Goal: Task Accomplishment & Management: Complete application form

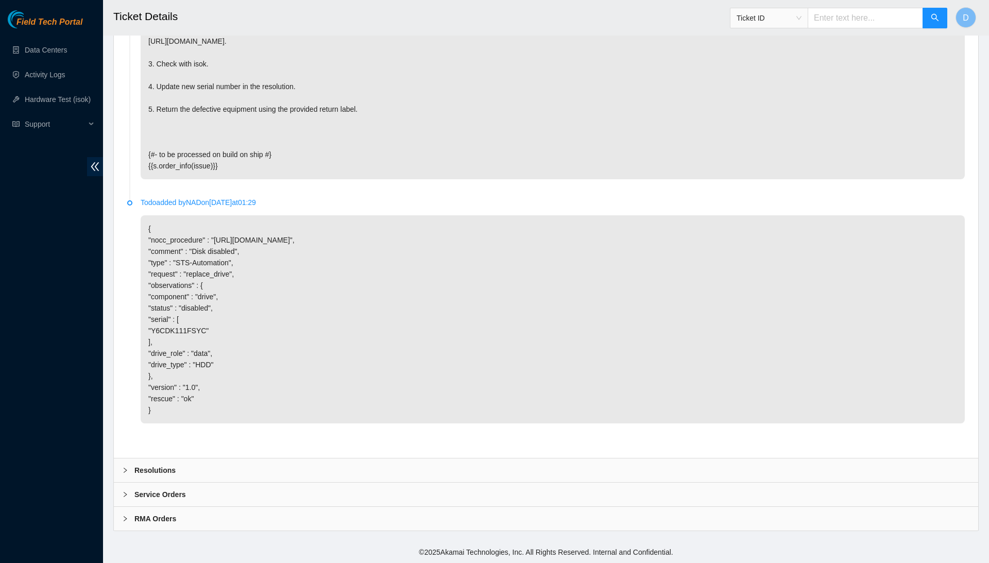
scroll to position [1623, 0]
click at [399, 460] on div "Resolutions" at bounding box center [546, 470] width 864 height 24
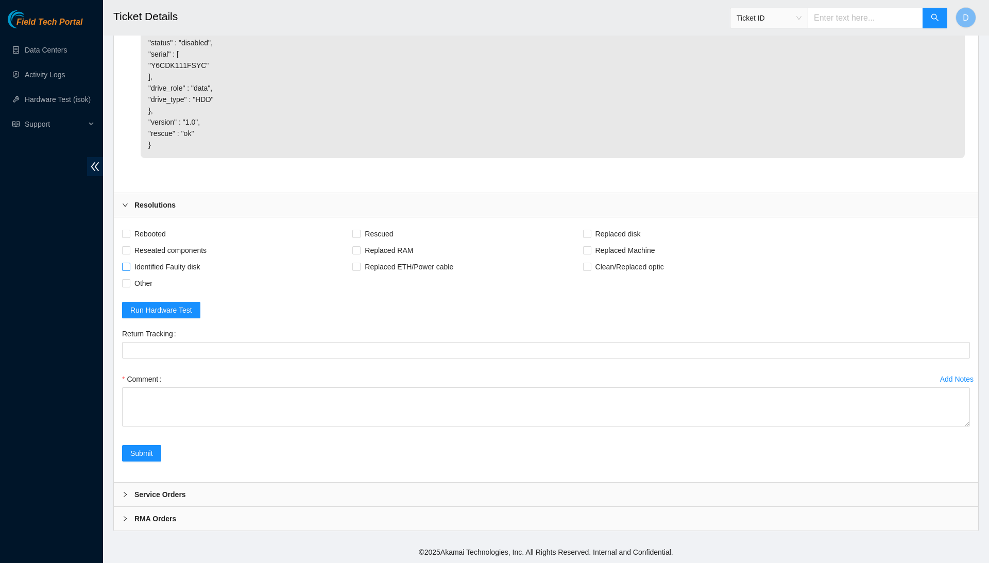
scroll to position [1889, 0]
click at [153, 230] on span "Rebooted" at bounding box center [150, 234] width 40 height 16
click at [129, 230] on input "Rebooted" at bounding box center [125, 233] width 7 height 7
checkbox input "true"
click at [161, 248] on span "Reseated components" at bounding box center [170, 250] width 80 height 16
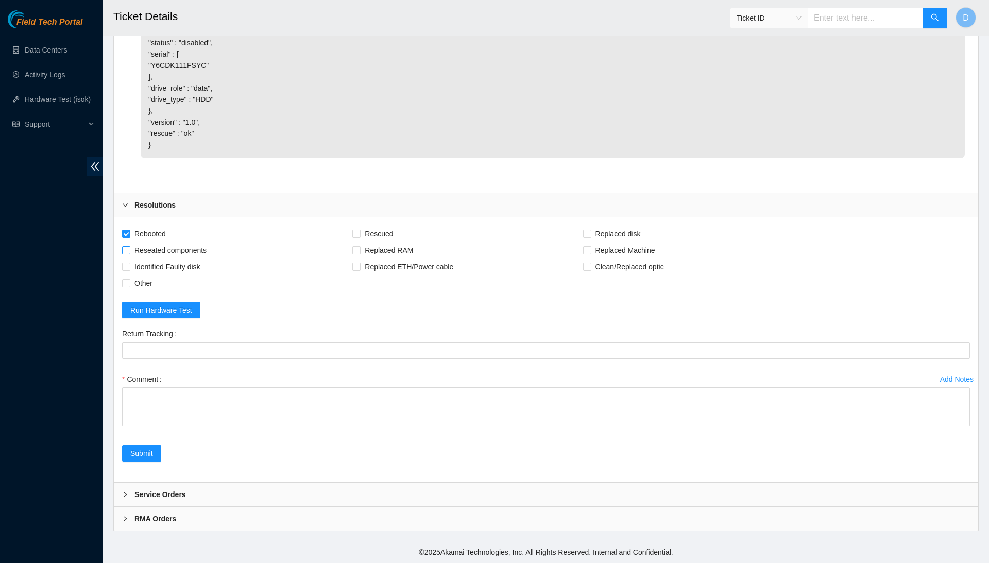
click at [129, 248] on input "Reseated components" at bounding box center [125, 249] width 7 height 7
checkbox input "true"
click at [198, 265] on span "Identified Faulty disk" at bounding box center [167, 266] width 74 height 16
click at [129, 265] on input "Identified Faulty disk" at bounding box center [125, 266] width 7 height 7
checkbox input "true"
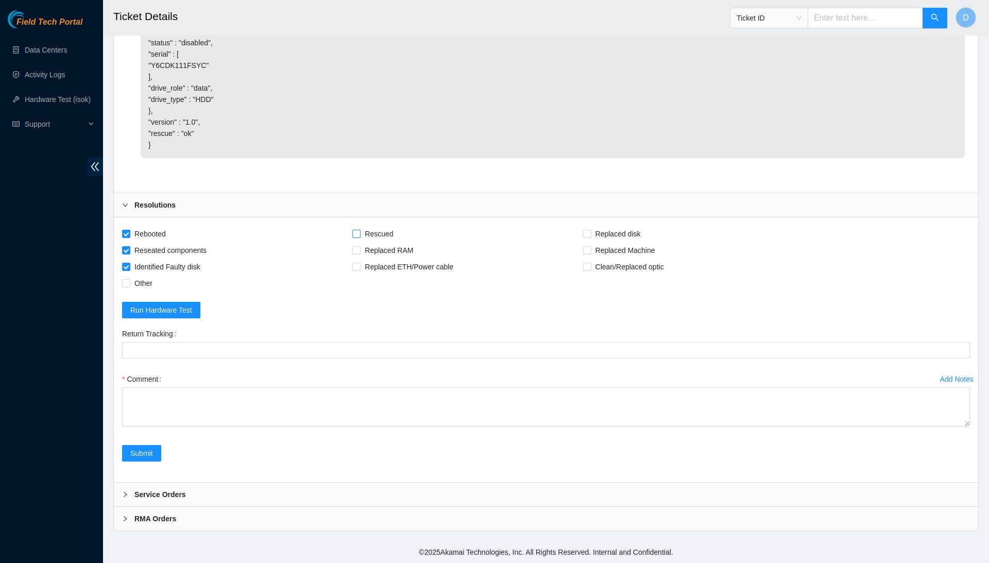
click at [392, 228] on span "Rescued" at bounding box center [378, 234] width 37 height 16
click at [359, 230] on input "Rescued" at bounding box center [355, 233] width 7 height 7
checkbox input "true"
click at [631, 230] on span "Replaced disk" at bounding box center [618, 234] width 54 height 16
click at [590, 230] on input "Replaced disk" at bounding box center [586, 233] width 7 height 7
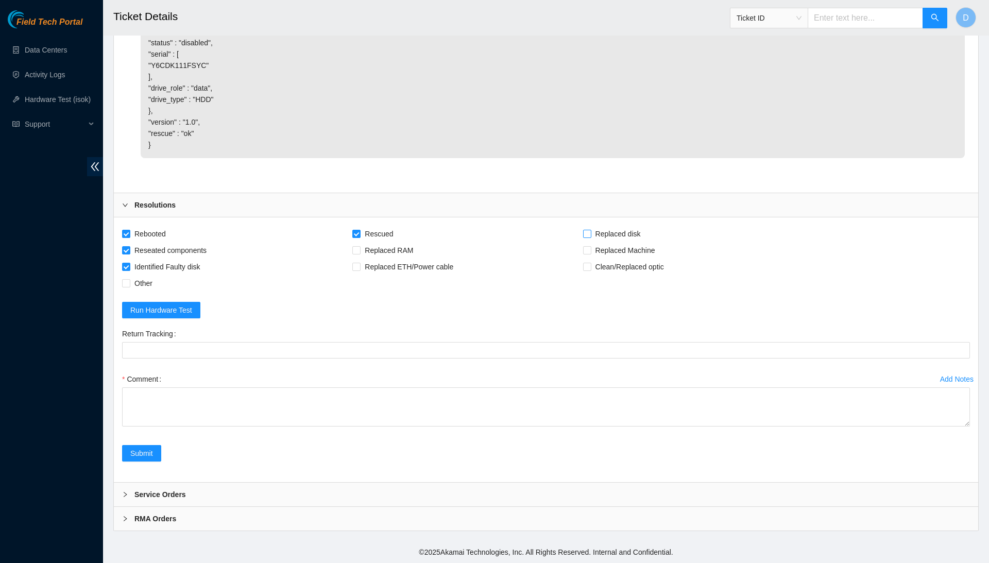
checkbox input "true"
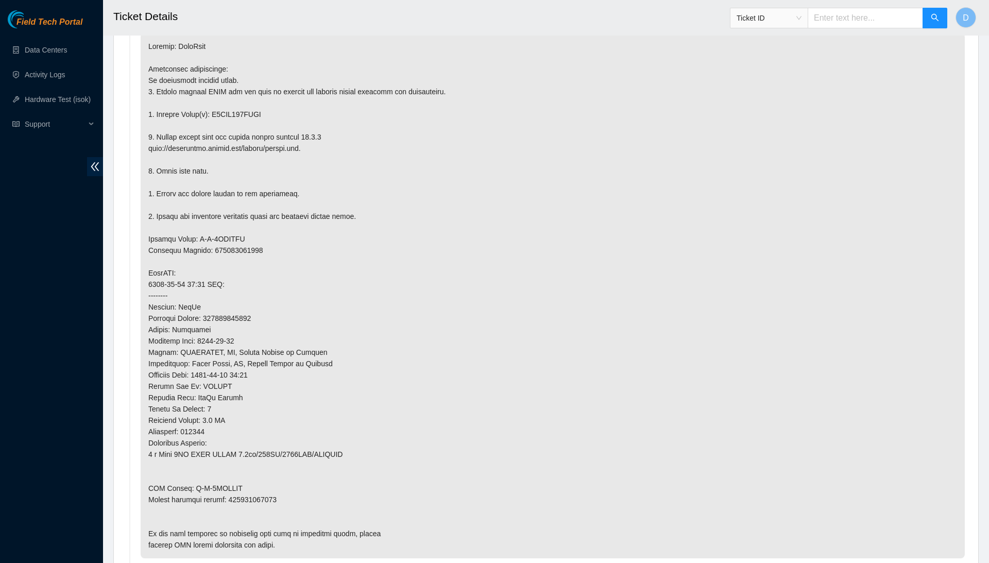
scroll to position [556, 0]
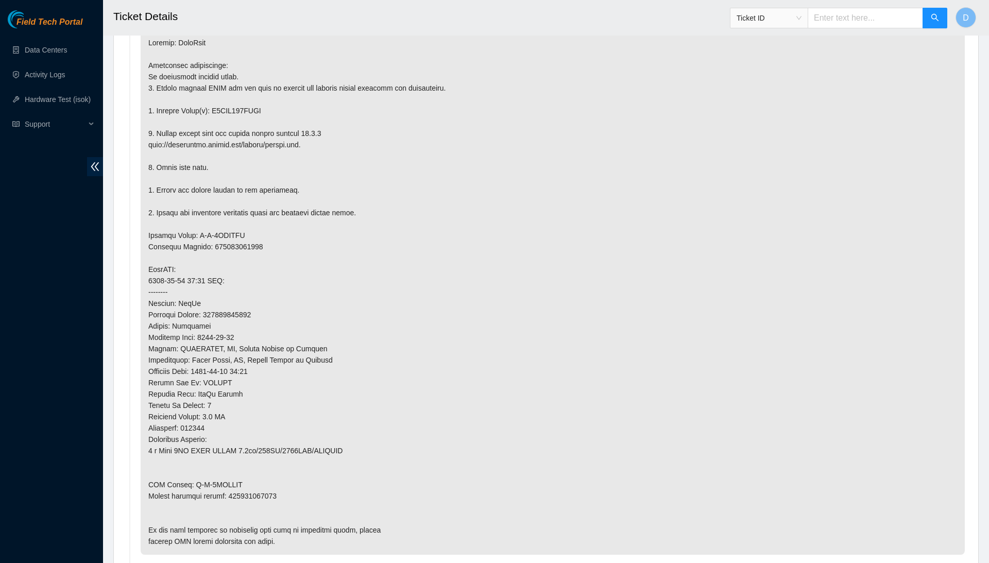
click at [267, 476] on p at bounding box center [553, 291] width 824 height 525
copy p "450826213209"
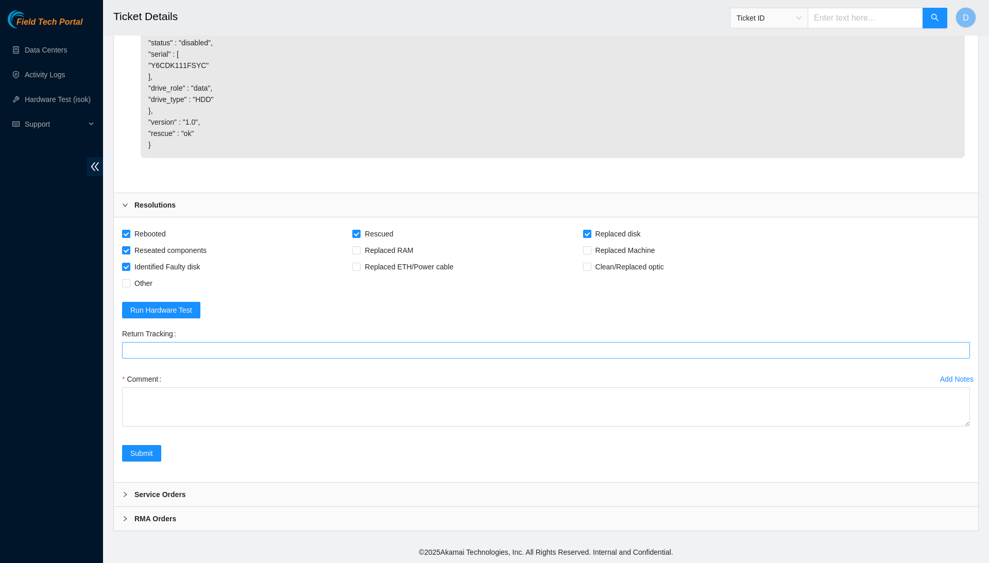
scroll to position [1889, 0]
click at [301, 358] on Tracking "Return Tracking" at bounding box center [546, 350] width 848 height 16
paste Tracking "450826213209"
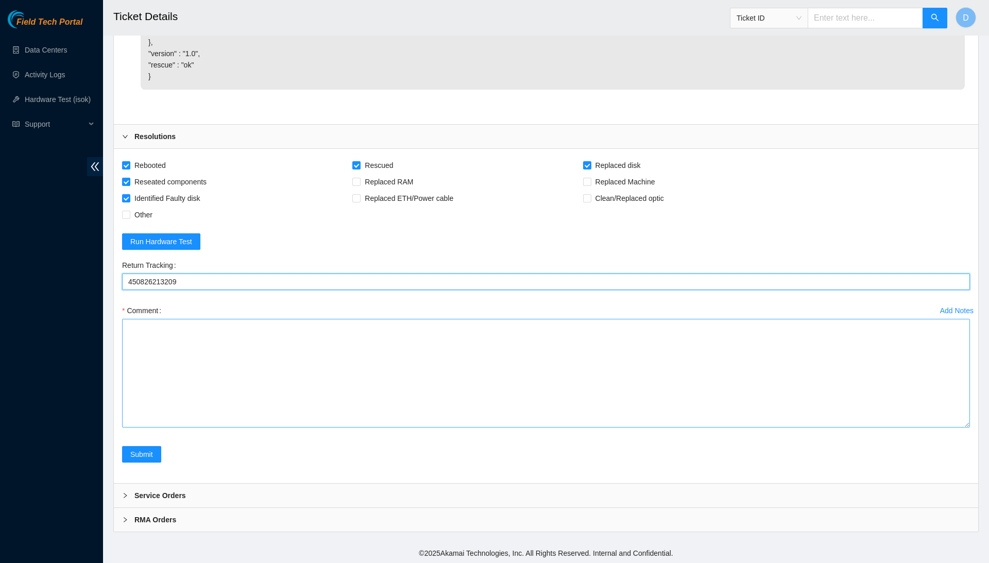
click at [964, 427] on textarea "Comment" at bounding box center [546, 373] width 848 height 109
type Tracking "450826213209"
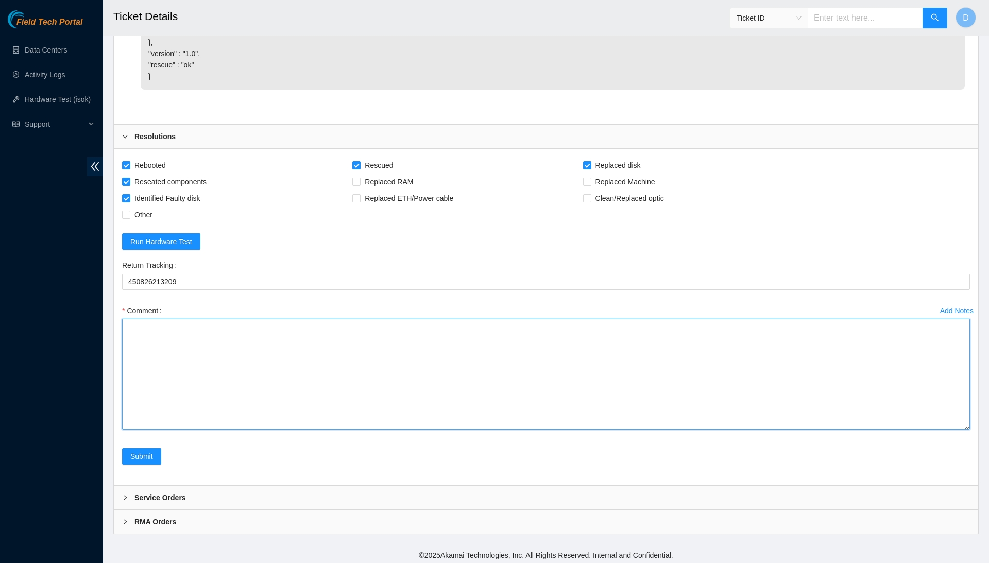
click at [945, 429] on textarea "Comment" at bounding box center [546, 374] width 848 height 111
click at [410, 394] on textarea "Confirmed with the NOCC to make sure the ticket was safe to be worked on." at bounding box center [546, 374] width 848 height 111
click at [321, 429] on textarea "Confirmed with the NOCC to make sure the ticket was safe to be worked on. Conne…" at bounding box center [546, 374] width 848 height 111
click at [318, 417] on textarea "Confirmed with the NOCC to make sure the ticket was safe to be worked on. Conne…" at bounding box center [546, 374] width 848 height 111
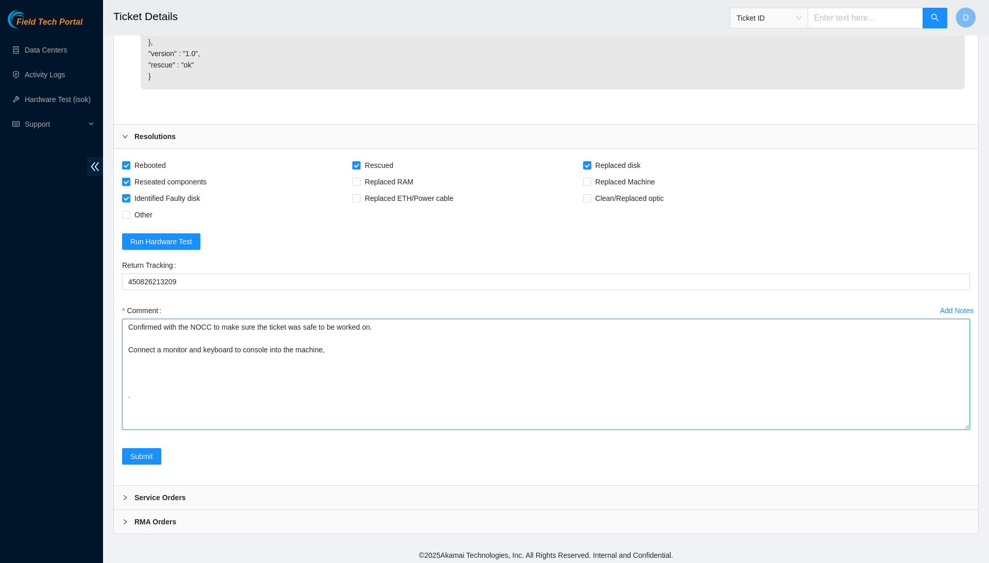
click at [370, 418] on textarea "Confirmed with the NOCC to make sure the ticket was safe to be worked on. Conne…" at bounding box center [546, 374] width 848 height 111
click at [240, 429] on textarea "Confirmed with the NOCC to make sure the ticket was safe to be worked on. Conne…" at bounding box center [546, 374] width 848 height 111
click at [245, 429] on textarea "Confirmed with the NOCC to make sure the ticket was safe to be worked on. Conne…" at bounding box center [546, 374] width 848 height 111
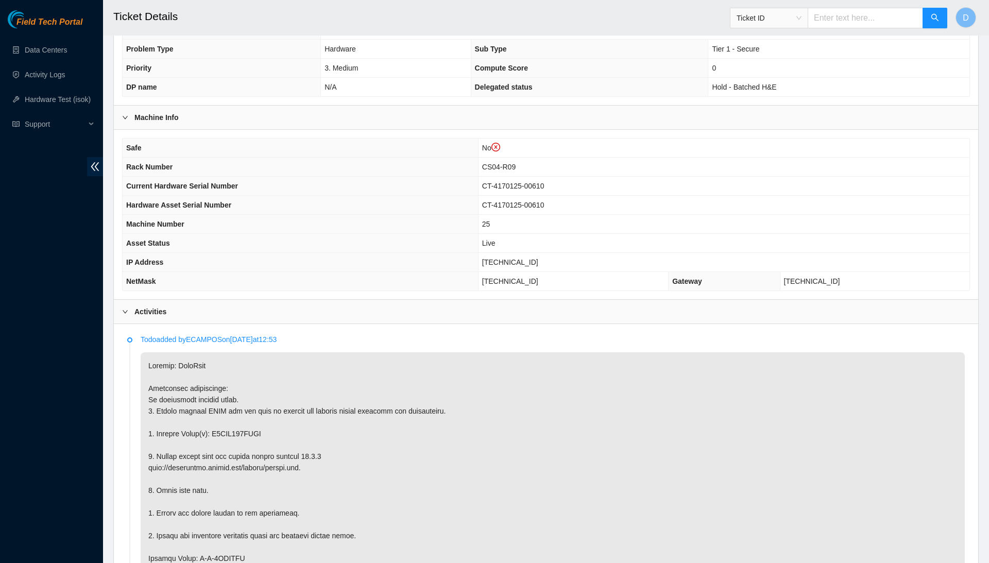
scroll to position [274, 0]
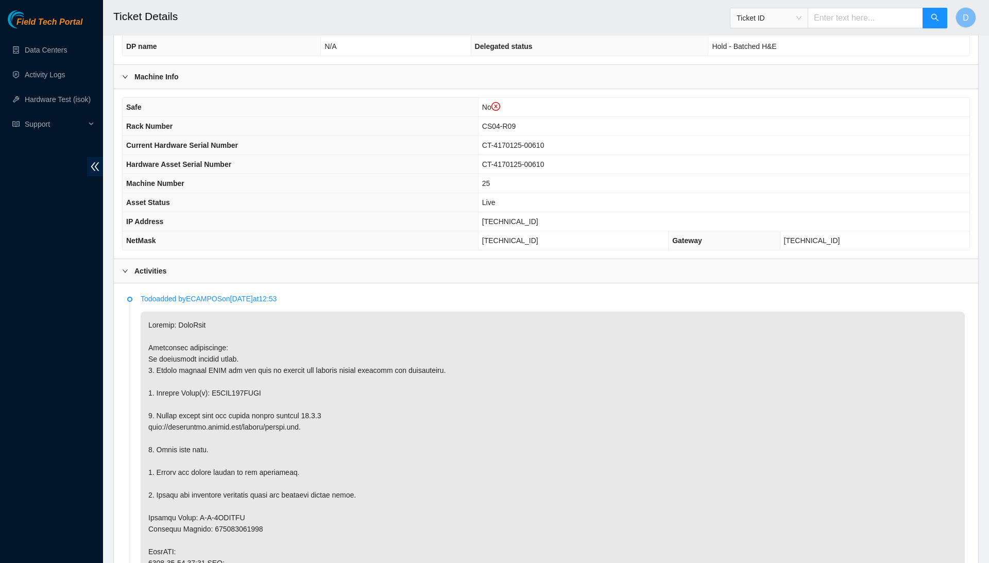
click at [253, 381] on p at bounding box center [553, 574] width 824 height 525
click at [253, 382] on p at bounding box center [553, 574] width 824 height 525
click at [253, 386] on p at bounding box center [553, 574] width 824 height 525
copy p "Y6CDK111FSYC"
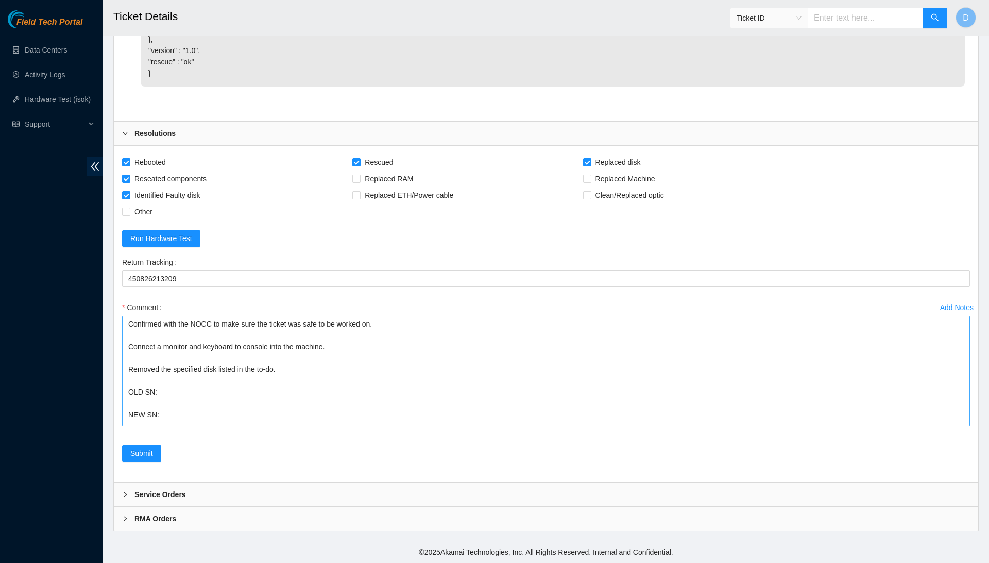
scroll to position [1961, 0]
click at [217, 391] on textarea "Confirmed with the NOCC to make sure the ticket was safe to be worked on. Conne…" at bounding box center [546, 371] width 848 height 111
paste textarea "Y6CDK111FSYC"
click at [223, 408] on textarea "Confirmed with the NOCC to make sure the ticket was safe to be worked on. Conne…" at bounding box center [546, 371] width 848 height 111
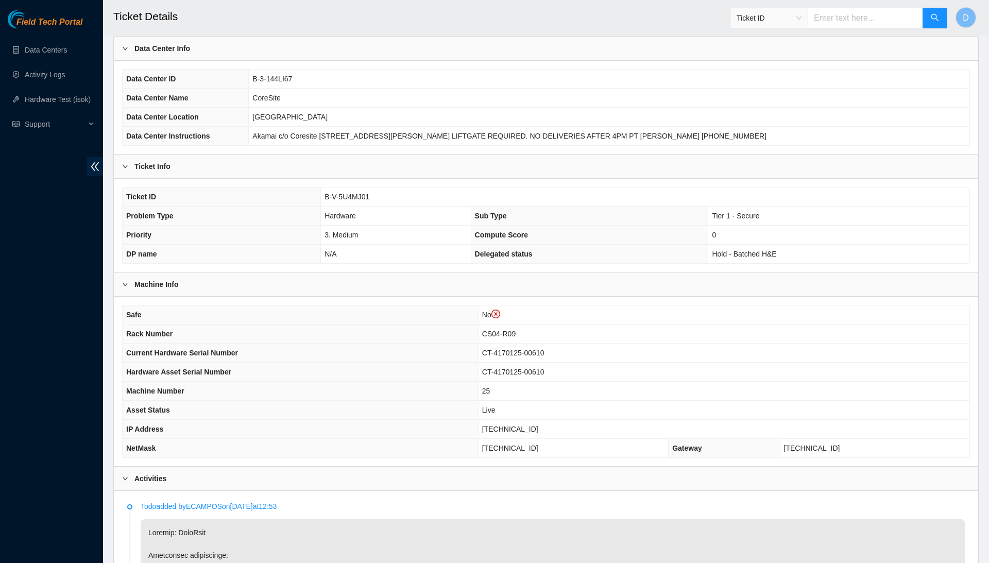
scroll to position [128, 0]
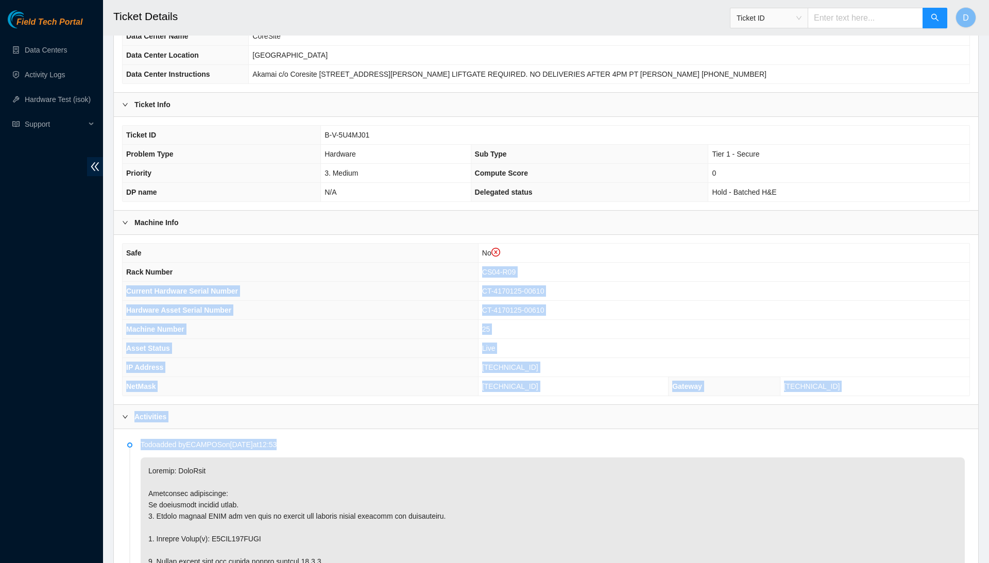
drag, startPoint x: 130, startPoint y: 275, endPoint x: 552, endPoint y: 436, distance: 452.2
click at [318, 335] on th "Machine Number" at bounding box center [300, 329] width 355 height 19
drag, startPoint x: 128, startPoint y: 266, endPoint x: 861, endPoint y: 378, distance: 741.7
click at [861, 378] on tbody "Safe No Rack Number CS04-R09 Current Hardware Serial Number CT-4170125-00610 Ha…" at bounding box center [546, 320] width 846 height 152
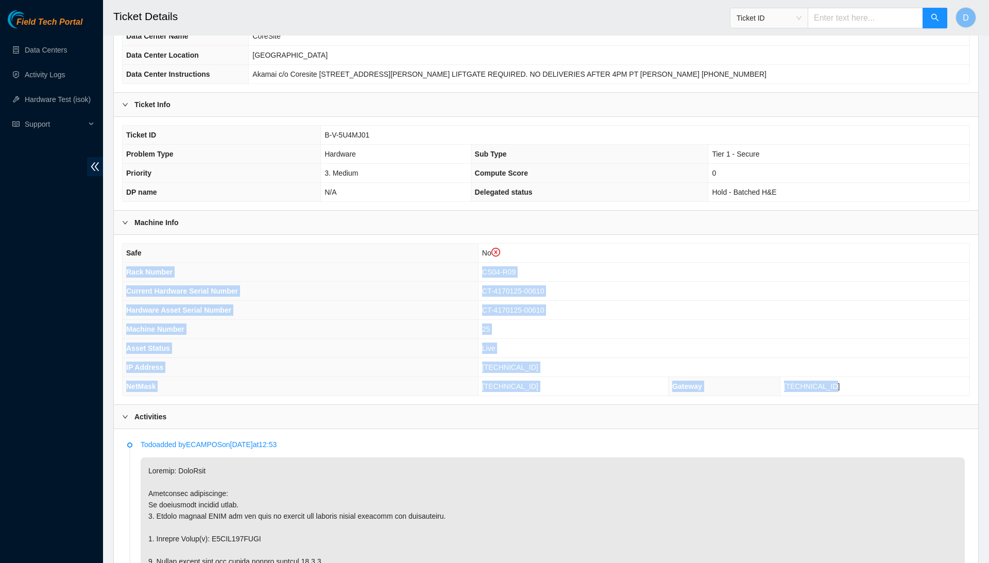
copy tbody "Rack Number CS04-R09 Current Hardware Serial Number CT-4170125-00610 Hardware A…"
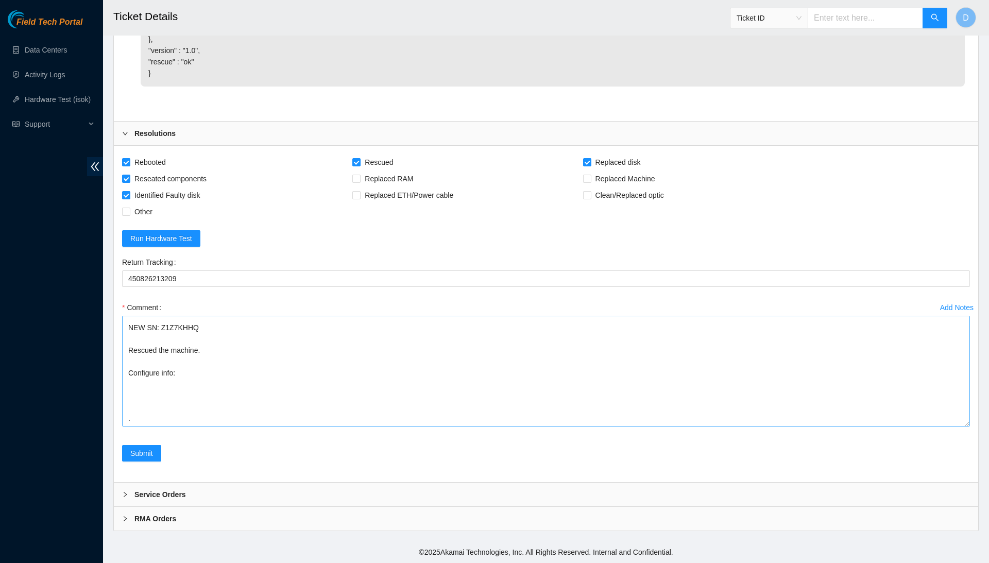
scroll to position [109, 0]
click at [316, 369] on textarea "Confirmed with the NOCC to make sure the ticket was safe to be worked on. Conne…" at bounding box center [546, 371] width 848 height 111
click at [318, 357] on textarea "Confirmed with the NOCC to make sure the ticket was safe to be worked on. Conne…" at bounding box center [546, 371] width 848 height 111
paste textarea "Rack Number CS04-R09 Current Hardware Serial Number CT-4170125-00610 Hardware A…"
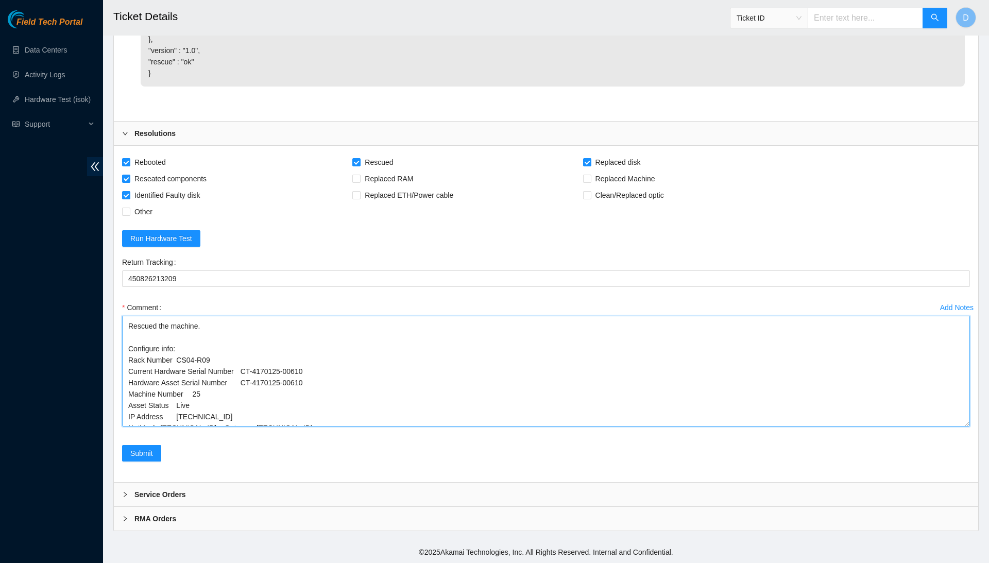
click at [231, 423] on textarea "Confirmed with the NOCC to make sure the ticket was safe to be worked on. Conne…" at bounding box center [546, 371] width 848 height 111
click at [163, 418] on textarea "Confirmed with the NOCC to make sure the ticket was safe to be worked on. Conne…" at bounding box center [546, 371] width 848 height 111
click at [161, 406] on textarea "Confirmed with the NOCC to make sure the ticket was safe to be worked on. Conne…" at bounding box center [546, 371] width 848 height 111
click at [177, 398] on textarea "Confirmed with the NOCC to make sure the ticket was safe to be worked on. Conne…" at bounding box center [546, 371] width 848 height 111
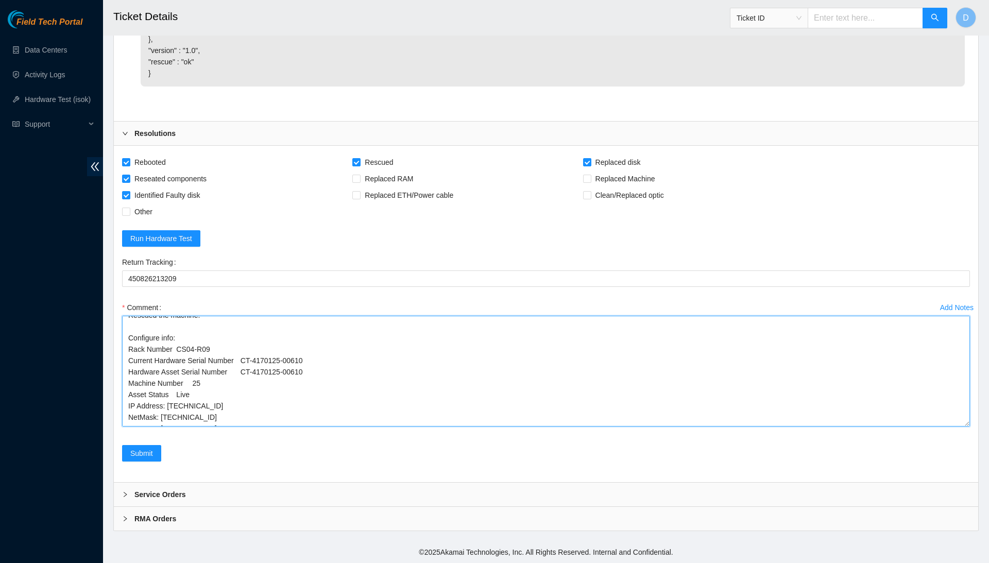
click at [183, 390] on textarea "Confirmed with the NOCC to make sure the ticket was safe to be worked on. Conne…" at bounding box center [546, 371] width 848 height 111
click at [194, 380] on textarea "Confirmed with the NOCC to make sure the ticket was safe to be worked on. Conne…" at bounding box center [546, 371] width 848 height 111
click at [244, 365] on textarea "Confirmed with the NOCC to make sure the ticket was safe to be worked on. Conne…" at bounding box center [546, 371] width 848 height 111
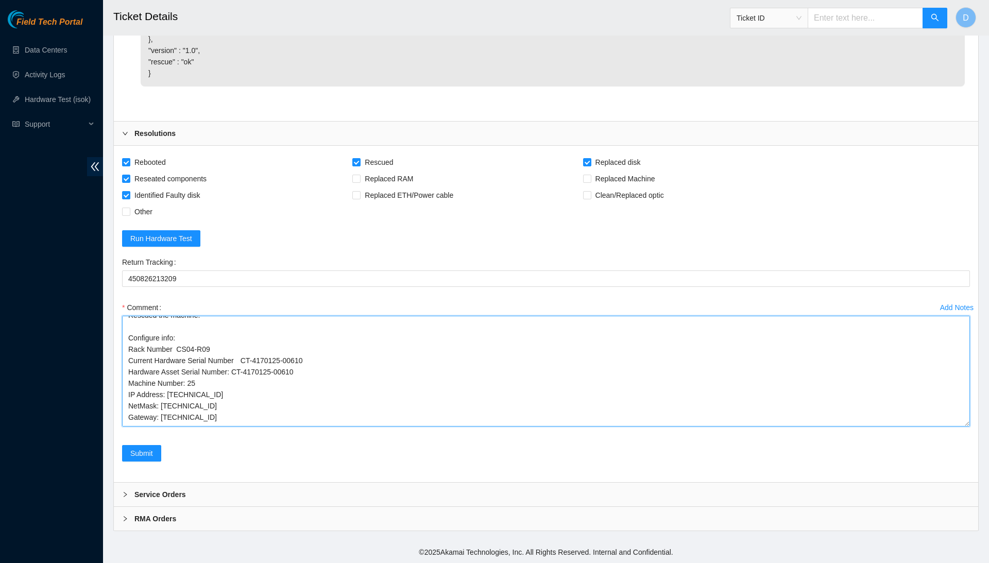
click at [246, 351] on textarea "Confirmed with the NOCC to make sure the ticket was safe to be worked on. Conne…" at bounding box center [546, 371] width 848 height 111
click at [180, 344] on textarea "Confirmed with the NOCC to make sure the ticket was safe to be worked on. Conne…" at bounding box center [546, 371] width 848 height 111
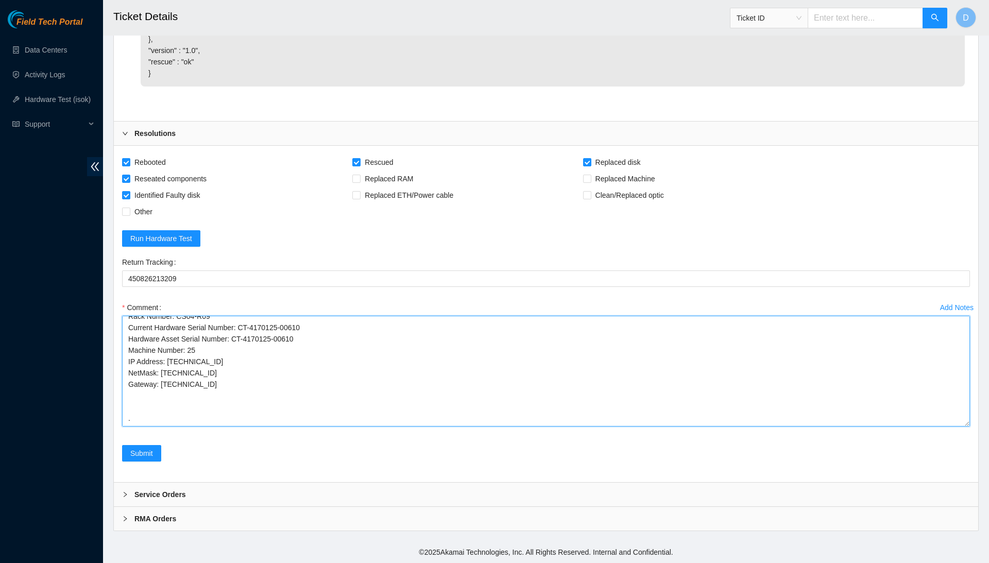
scroll to position [176, 0]
click at [282, 384] on textarea "Confirmed with the NOCC to make sure the ticket was safe to be worked on. Conne…" at bounding box center [546, 371] width 848 height 111
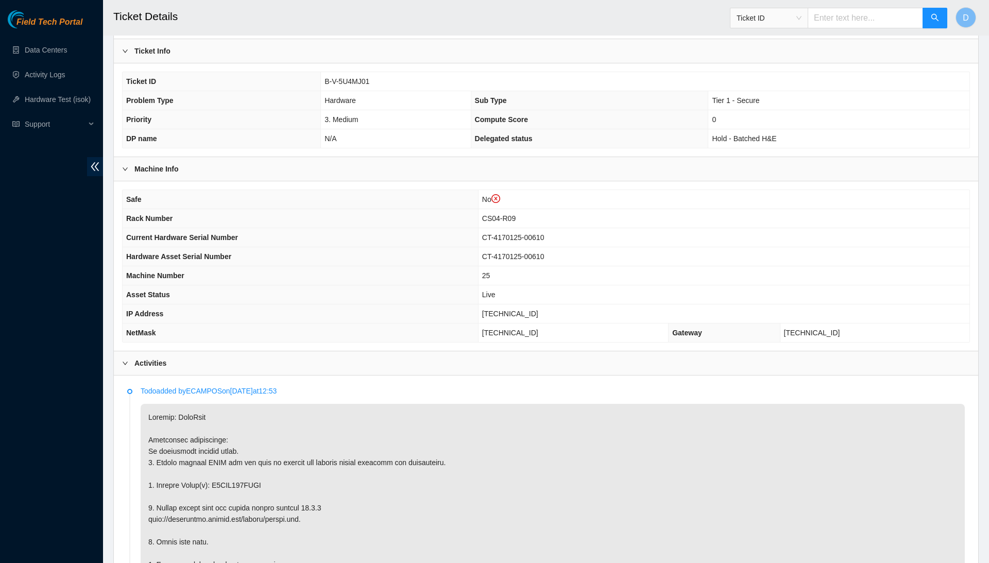
scroll to position [197, 0]
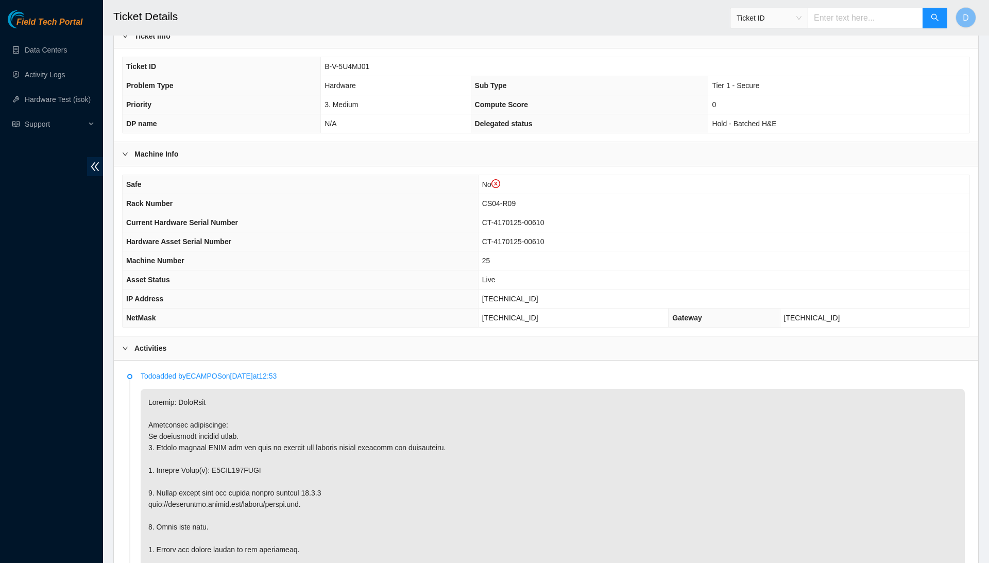
click at [510, 295] on span "[TECHNICAL_ID]" at bounding box center [510, 299] width 56 height 8
copy span "[TECHNICAL_ID]"
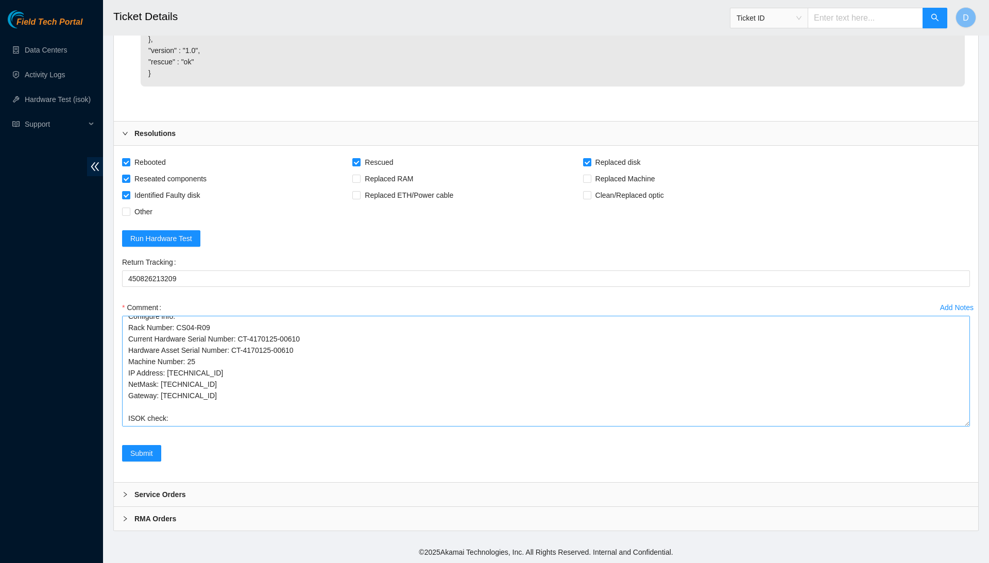
scroll to position [1961, 0]
click at [263, 376] on textarea "Confirmed with the NOCC to make sure the ticket was safe to be worked on. Conne…" at bounding box center [546, 371] width 848 height 111
paste textarea "184.28.174.92 : passed: ok"
click at [279, 377] on textarea "Confirmed with the NOCC to make sure the ticket was safe to be worked on. Conne…" at bounding box center [546, 371] width 848 height 111
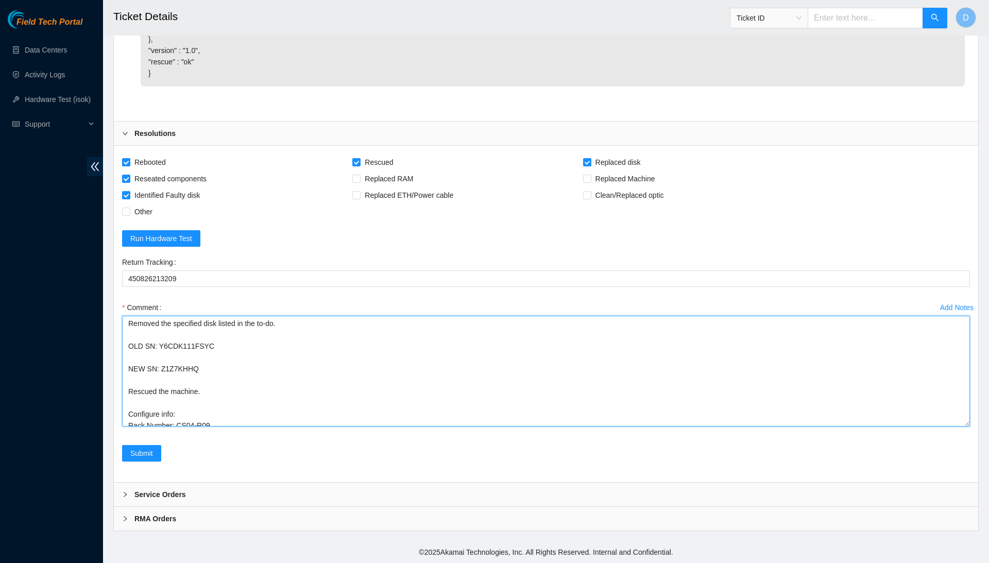
scroll to position [0, 0]
drag, startPoint x: 283, startPoint y: 379, endPoint x: 243, endPoint y: 252, distance: 133.2
click at [243, 252] on form "Rebooted Rescued Replaced disk Reseated components Replaced RAM Replaced Machin…" at bounding box center [546, 314] width 848 height 320
type textarea "Confirmed with the NOCC to make sure the ticket was safe to be worked on. Conne…"
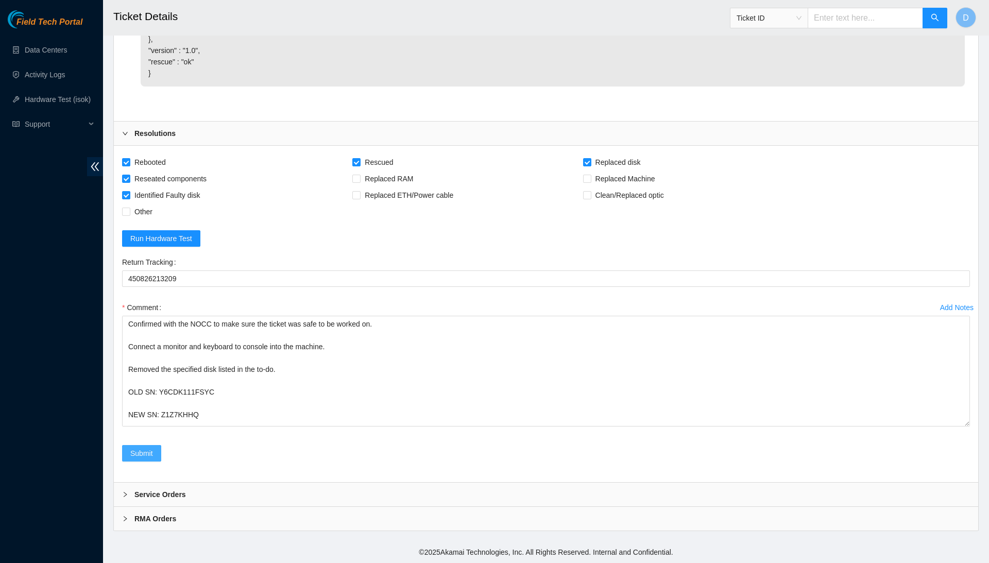
click at [148, 447] on span "Submit" at bounding box center [141, 452] width 23 height 11
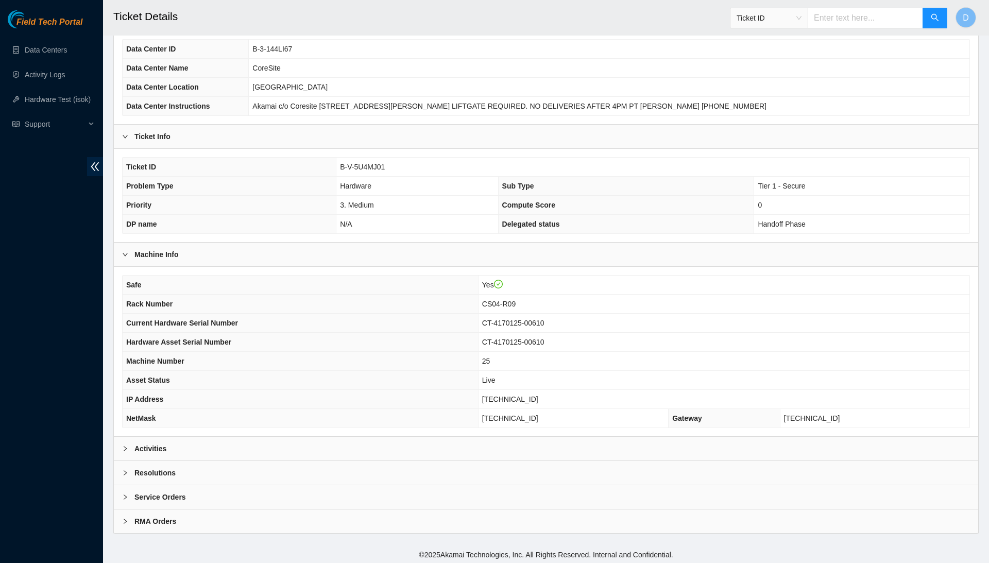
scroll to position [76, 0]
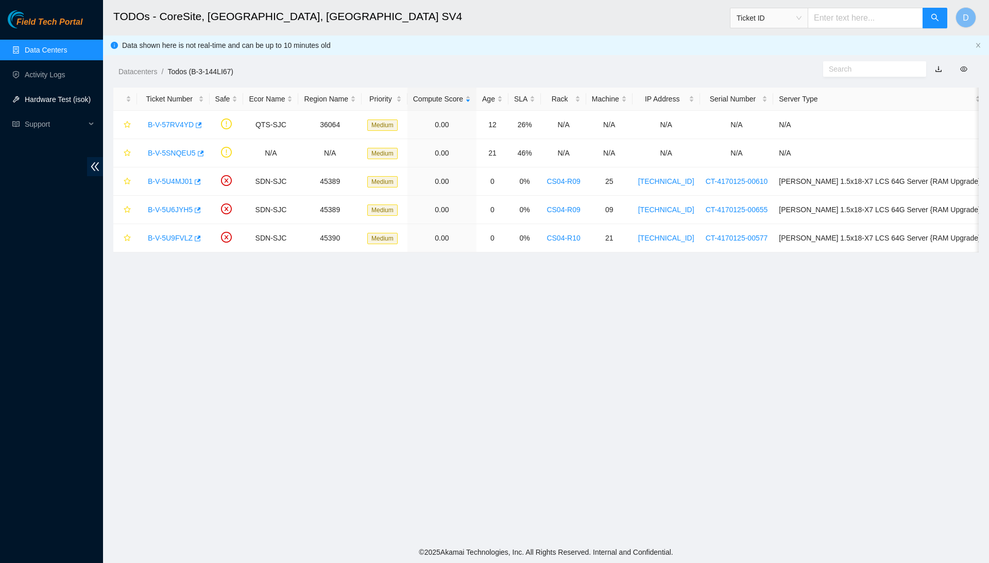
click at [71, 97] on link "Hardware Test (isok)" at bounding box center [58, 99] width 66 height 8
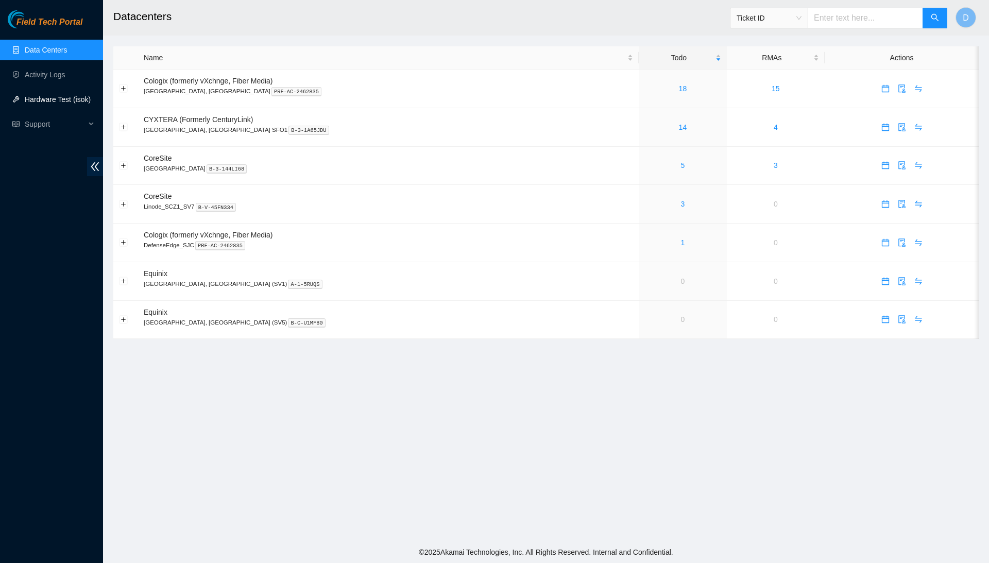
click at [85, 103] on link "Hardware Test (isok)" at bounding box center [58, 99] width 66 height 8
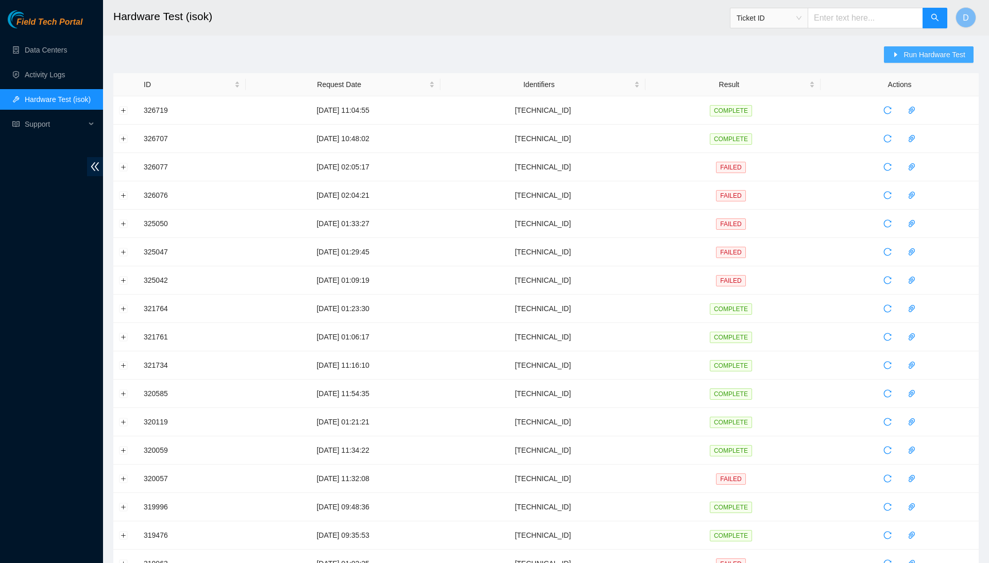
click at [921, 47] on button "Run Hardware Test" at bounding box center [929, 54] width 90 height 16
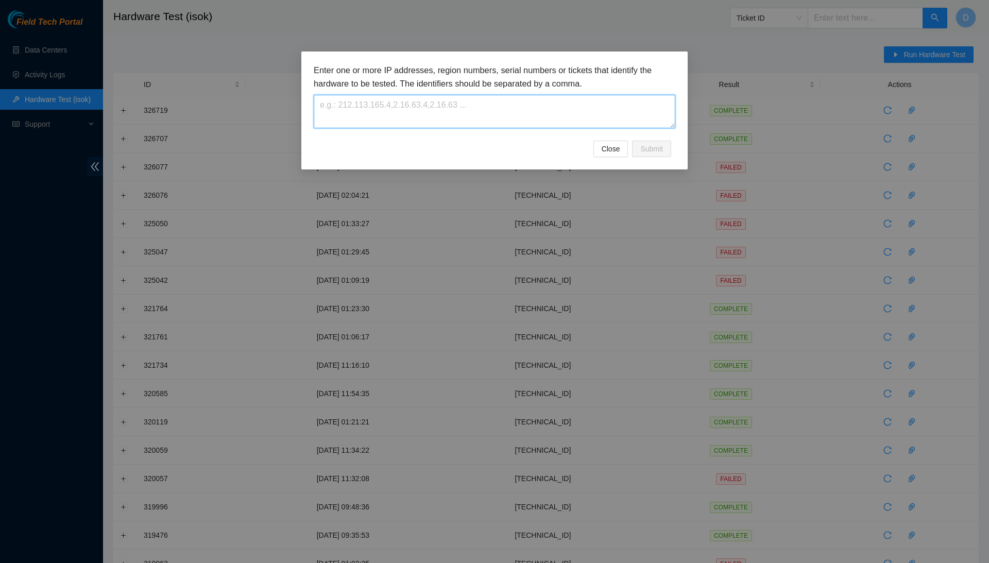
click at [540, 108] on textarea at bounding box center [494, 111] width 361 height 33
paste textarea "[TECHNICAL_ID]"
type textarea "[TECHNICAL_ID]"
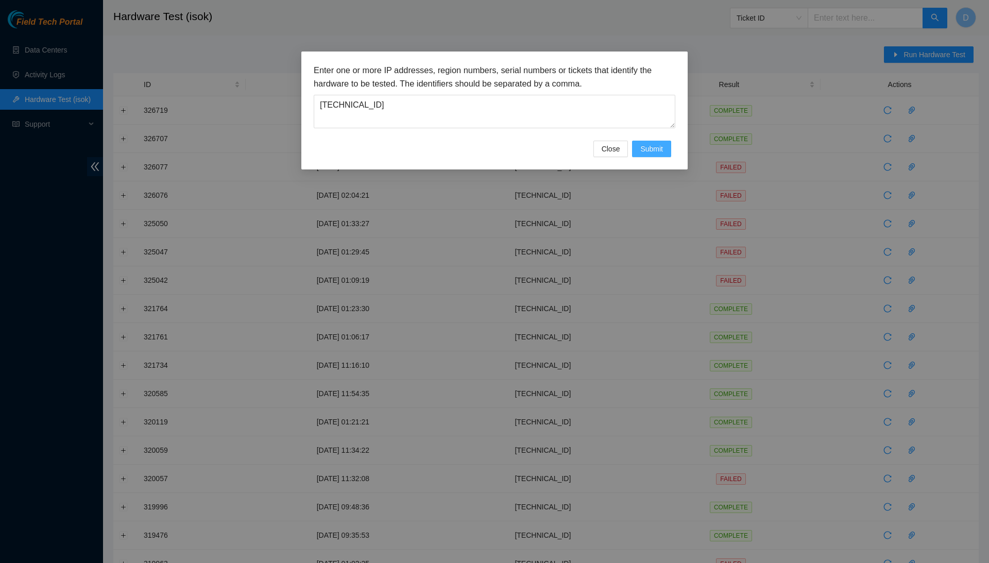
click at [651, 151] on span "Submit" at bounding box center [651, 148] width 23 height 11
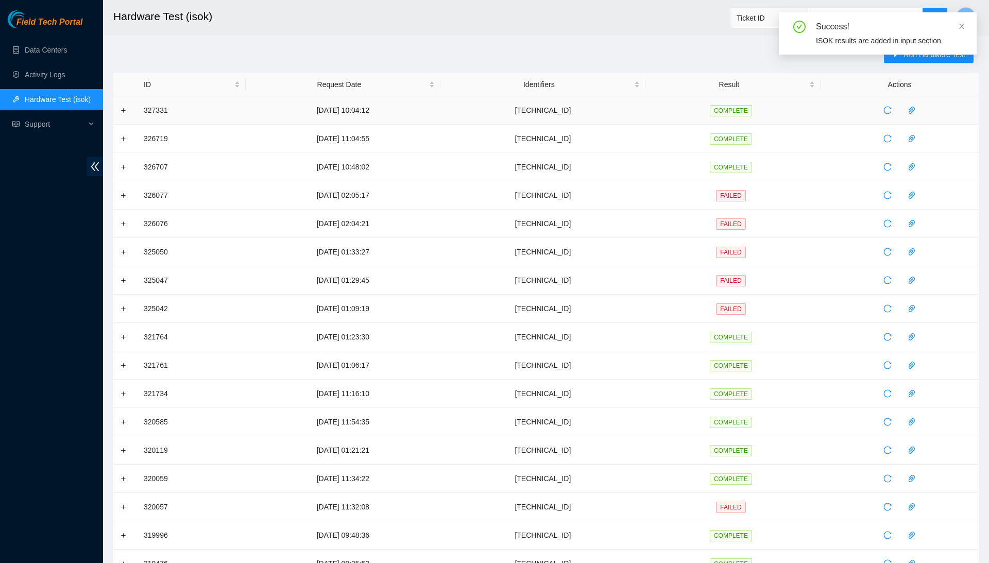
click at [118, 106] on td at bounding box center [125, 110] width 25 height 28
click at [123, 108] on button "Expand row" at bounding box center [123, 110] width 8 height 8
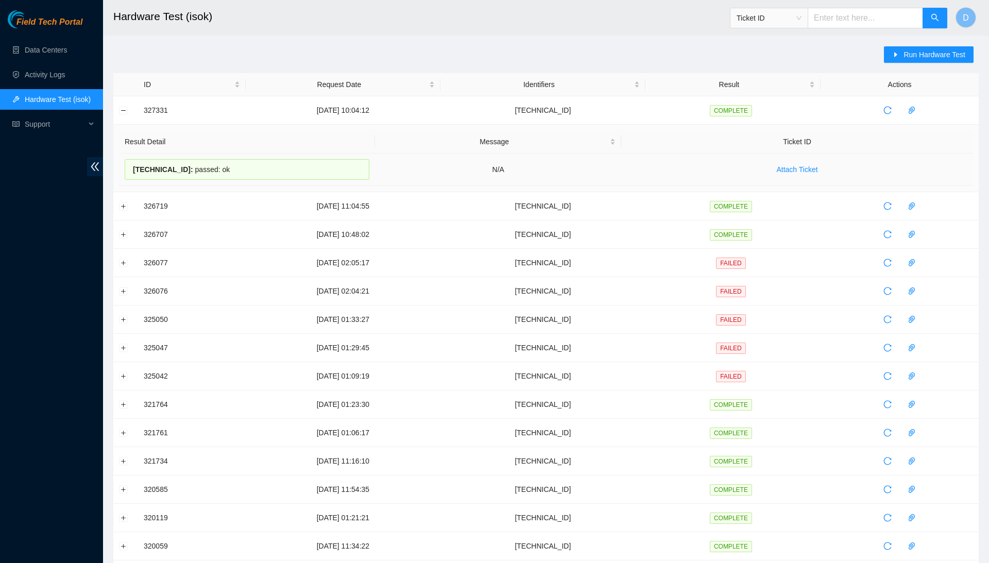
click at [151, 167] on span "[TECHNICAL_ID] :" at bounding box center [163, 169] width 60 height 8
copy div "[TECHNICAL_ID] : passed: ok"
click at [326, 1] on h2 "Hardware Test (isok)" at bounding box center [452, 16] width 678 height 33
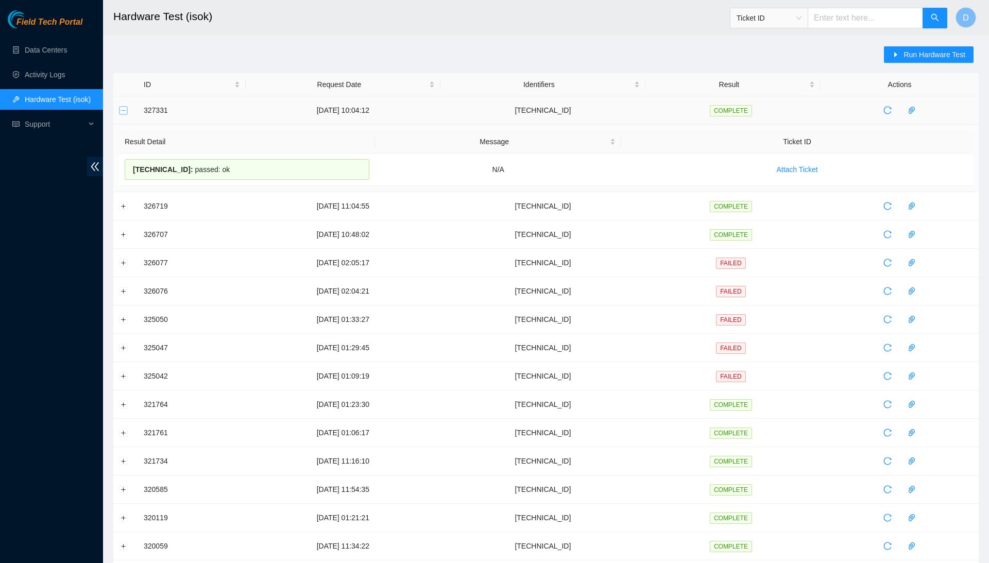
click at [123, 112] on button "Collapse row" at bounding box center [123, 110] width 8 height 8
